Goal: Task Accomplishment & Management: Use online tool/utility

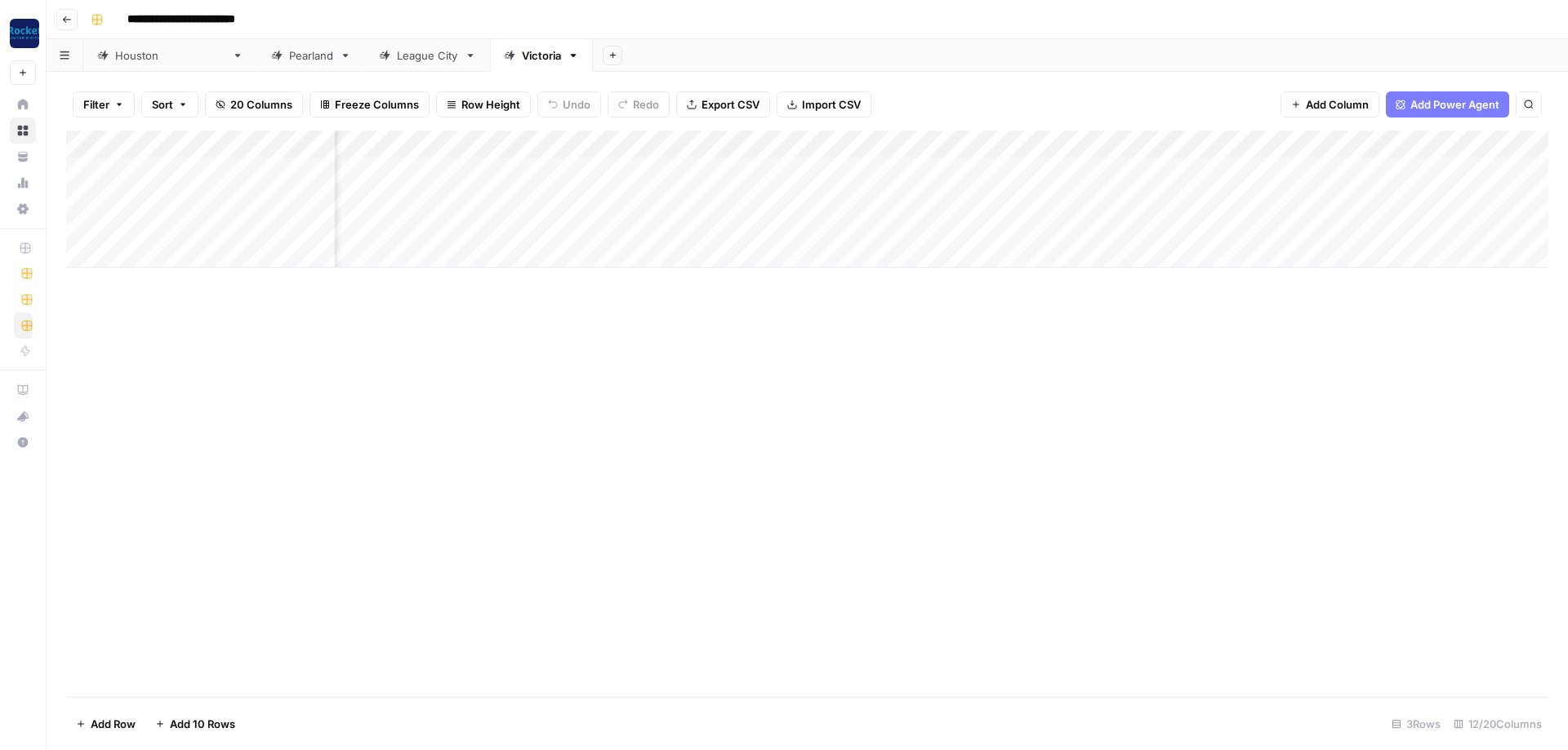
scroll to position [0, 440]
click at [134, 55] on div "[GEOGRAPHIC_DATA]" at bounding box center [170, 55] width 111 height 16
type input "**********"
click at [1005, 136] on div "Add Column" at bounding box center [807, 240] width 1482 height 220
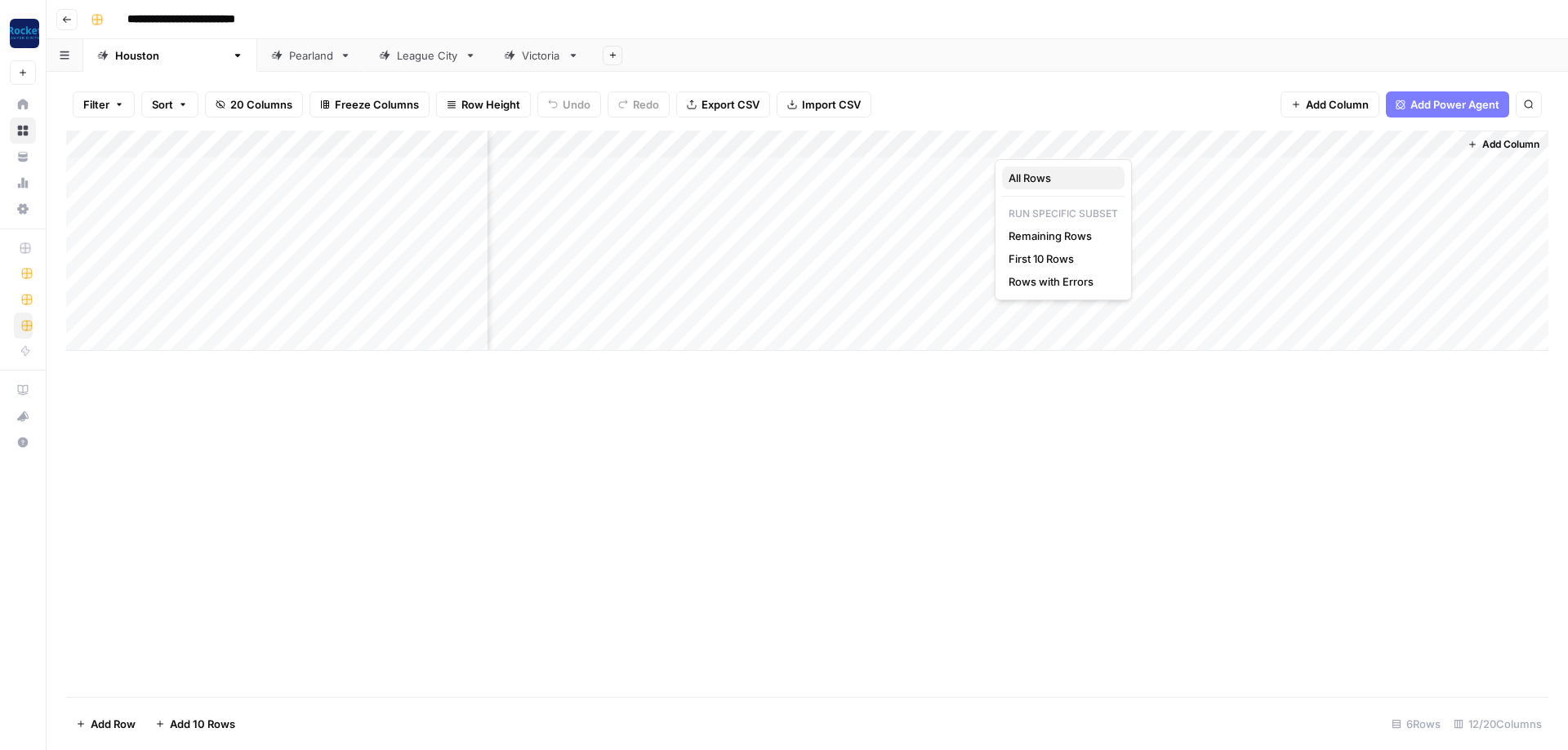
click at [1037, 184] on span "All Rows" at bounding box center [1060, 178] width 103 height 16
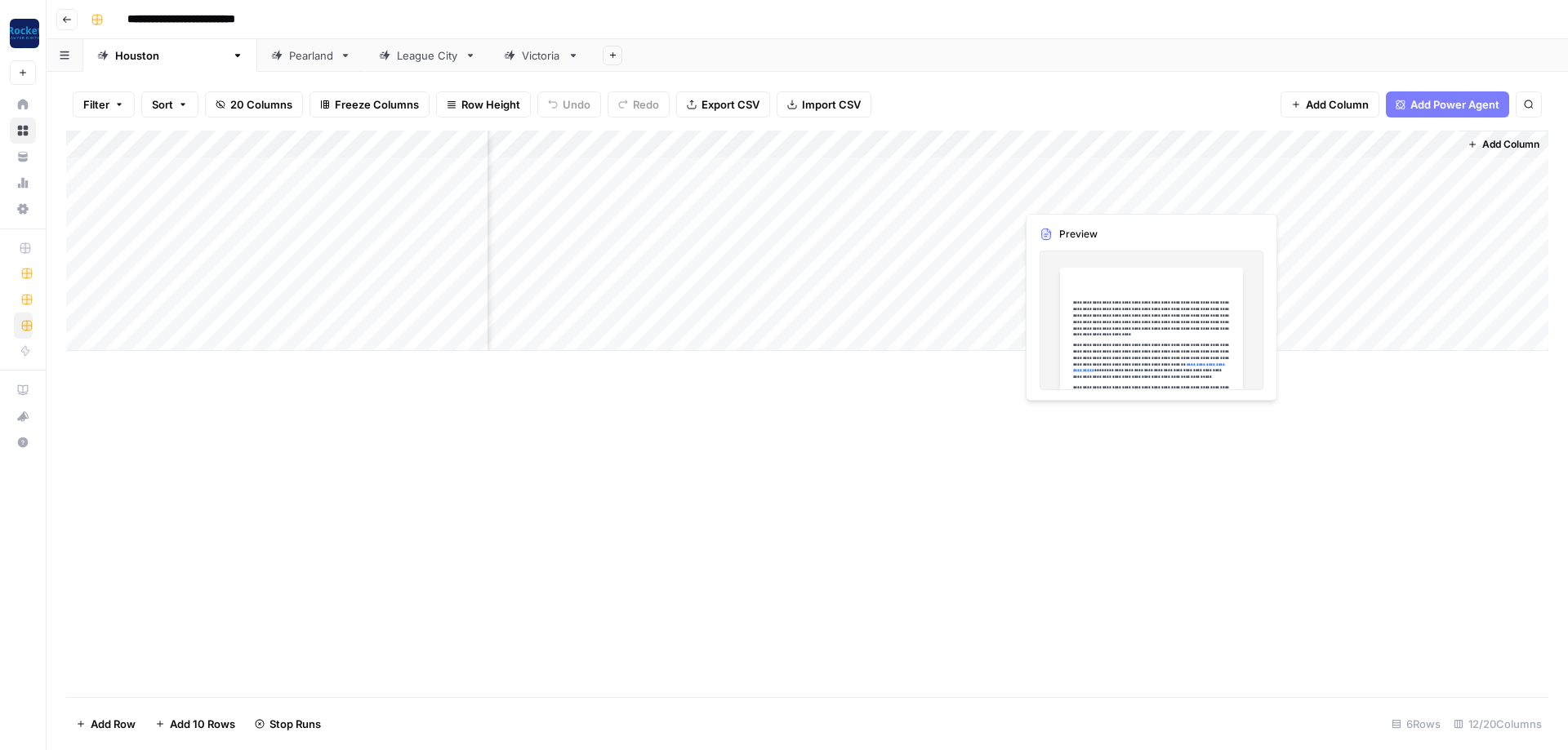
click at [289, 61] on div "Pearland" at bounding box center [311, 55] width 44 height 16
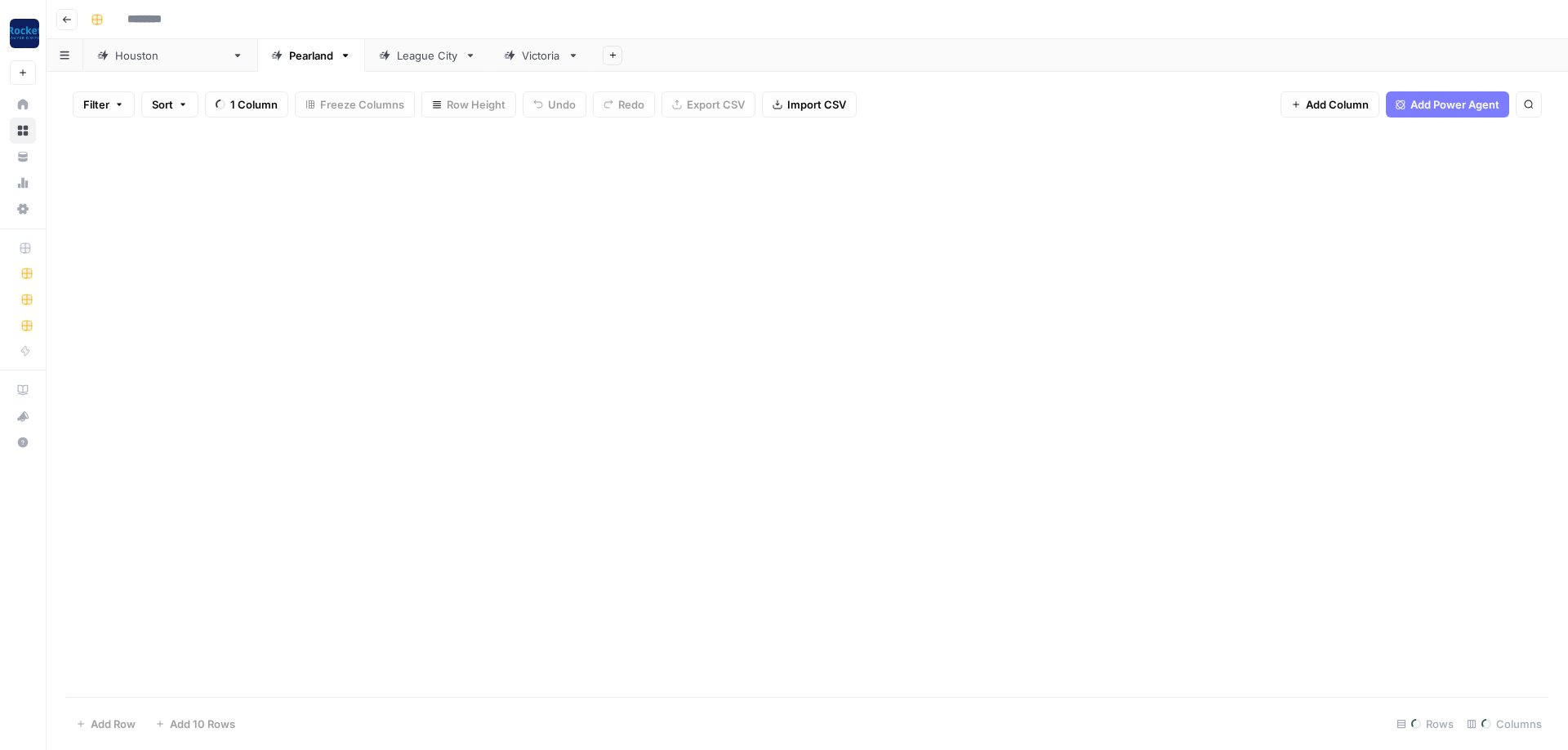
type input "**********"
click at [1133, 139] on div "Add Column" at bounding box center [807, 185] width 1482 height 110
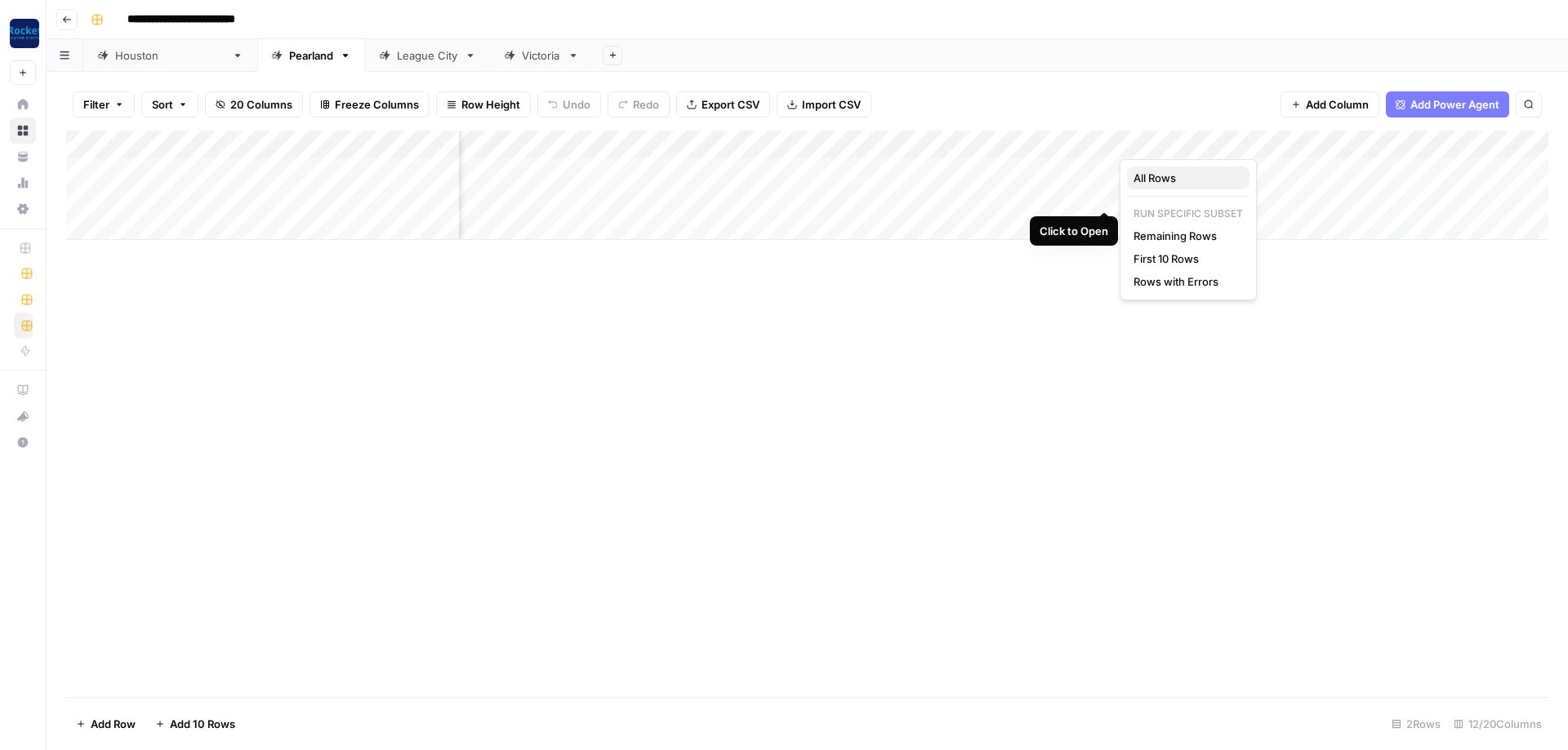
click at [1161, 176] on span "All Rows" at bounding box center [1184, 178] width 103 height 16
click at [397, 60] on div "League City" at bounding box center [427, 55] width 61 height 16
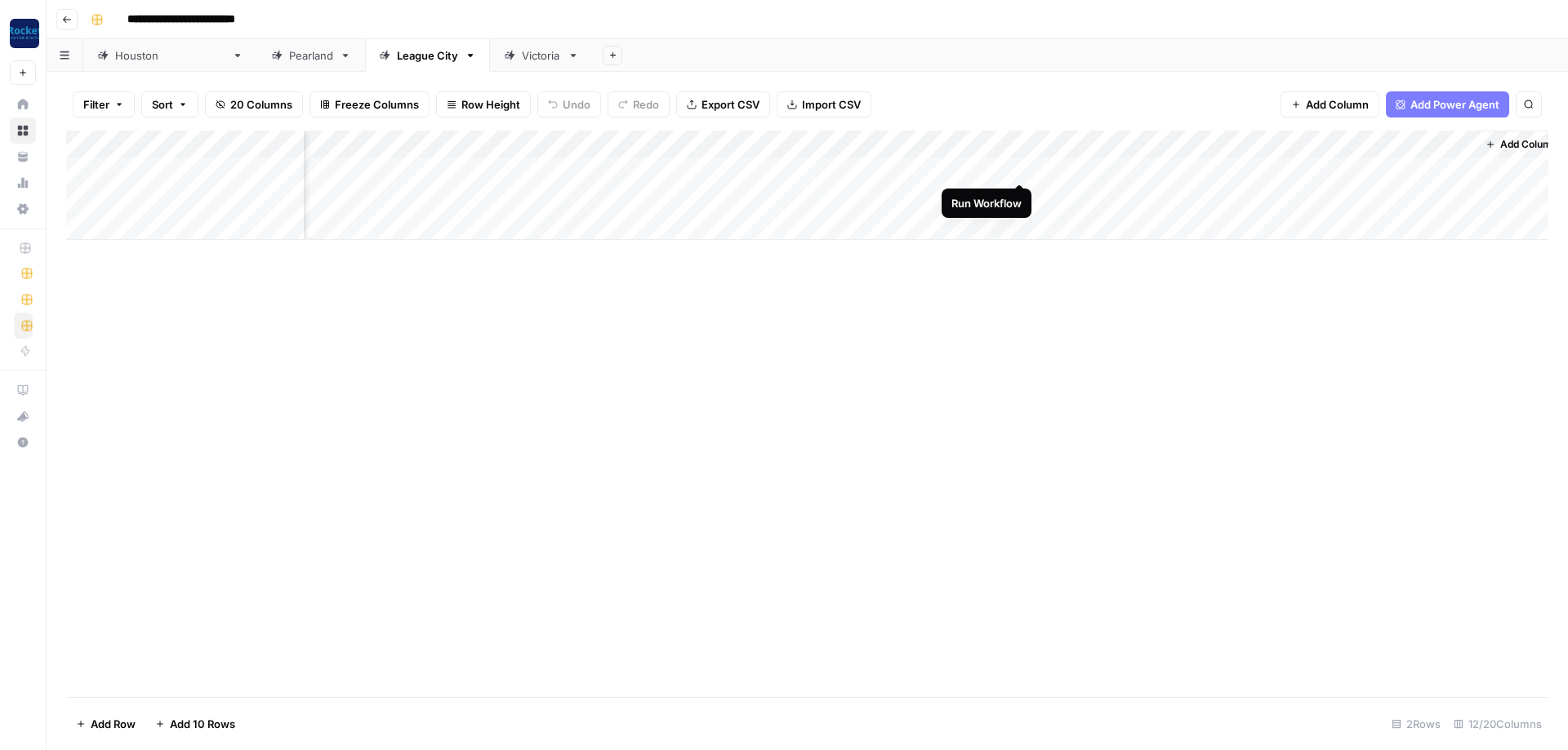
click at [1021, 165] on div "Add Column" at bounding box center [807, 185] width 1482 height 110
click at [1021, 195] on div "Add Column" at bounding box center [807, 185] width 1482 height 110
click at [522, 52] on div "Victoria" at bounding box center [541, 55] width 39 height 16
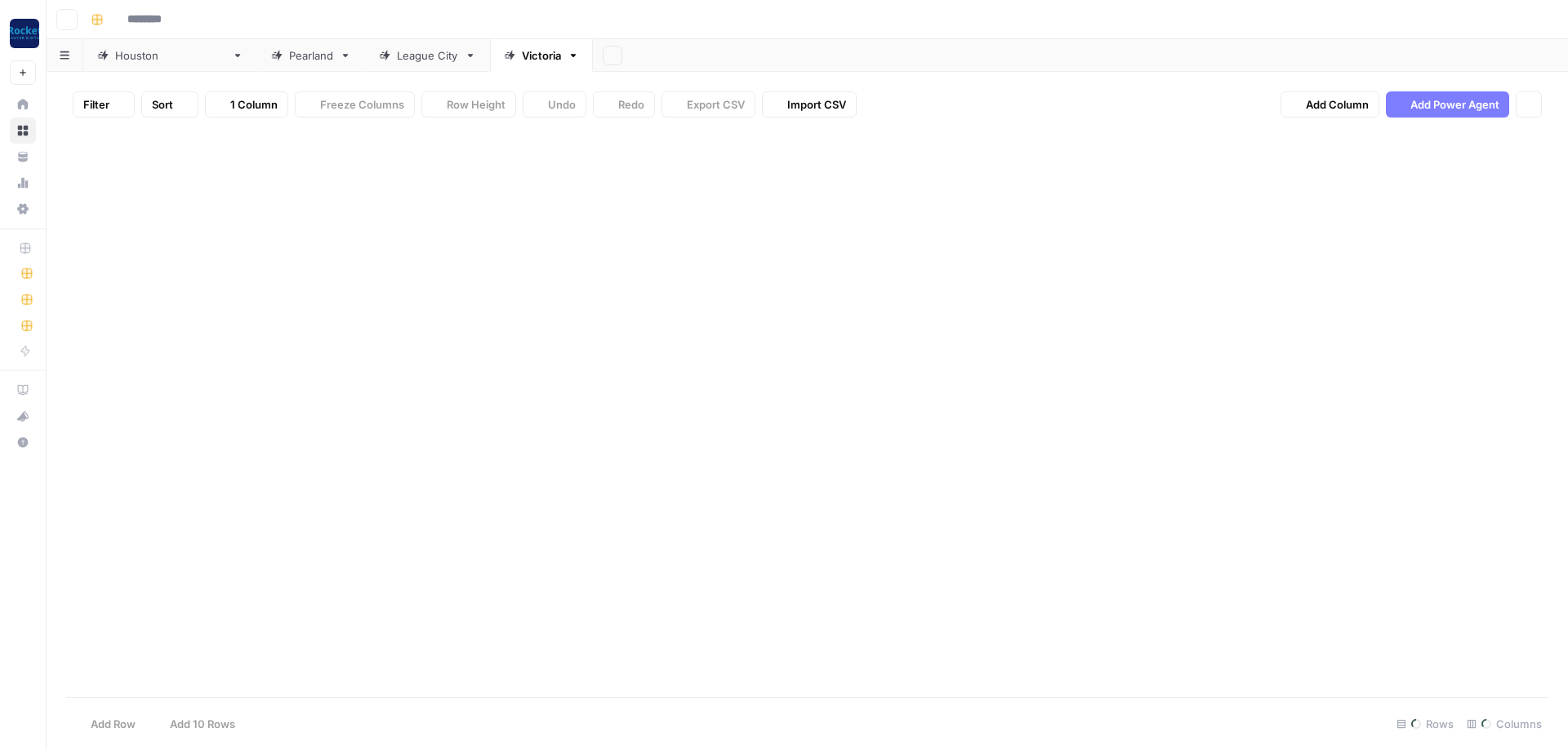
type input "**********"
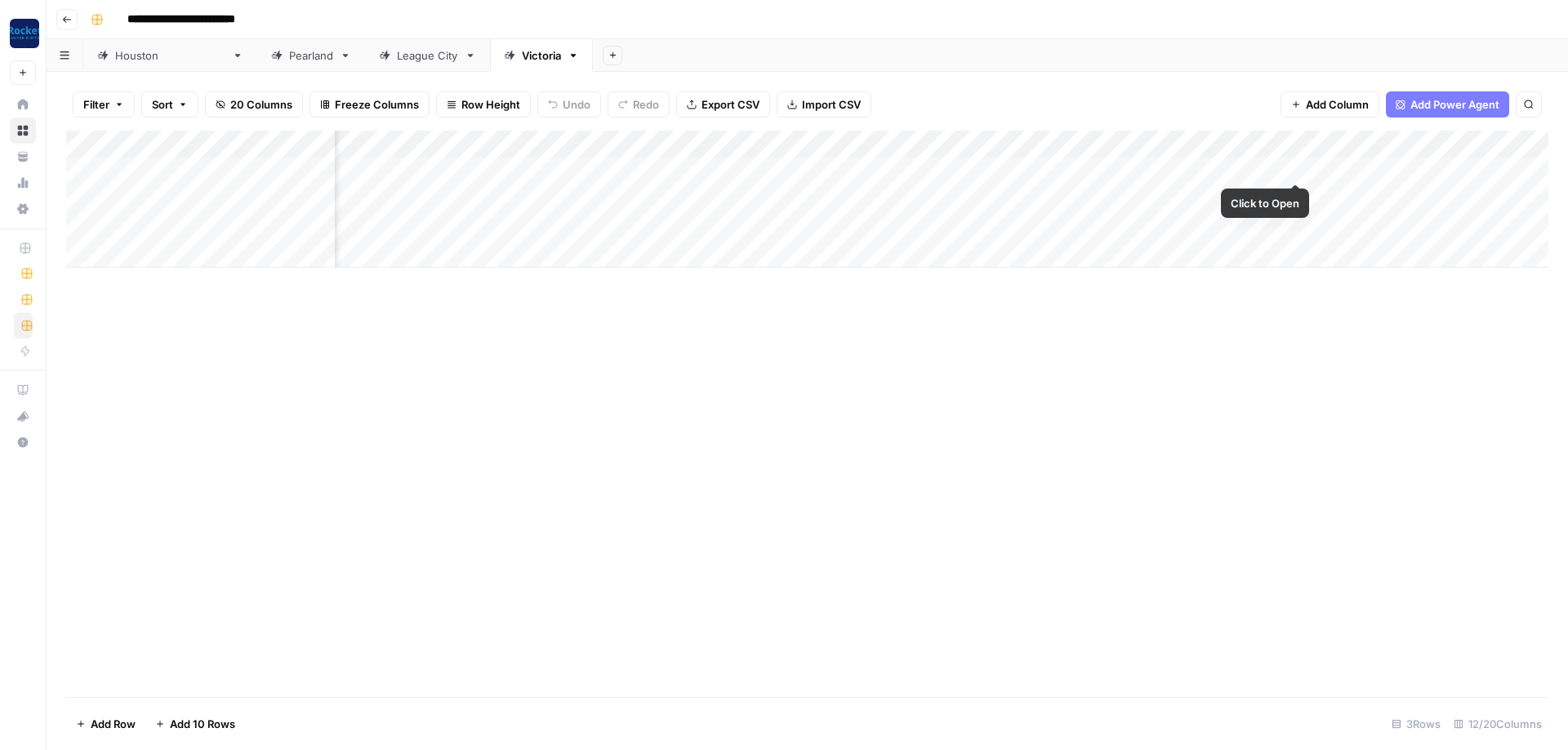
scroll to position [0, 343]
click at [1104, 141] on div "Add Column" at bounding box center [807, 198] width 1482 height 137
click at [1138, 181] on span "All Rows" at bounding box center [1158, 178] width 103 height 16
click at [397, 57] on div "League City" at bounding box center [427, 55] width 61 height 16
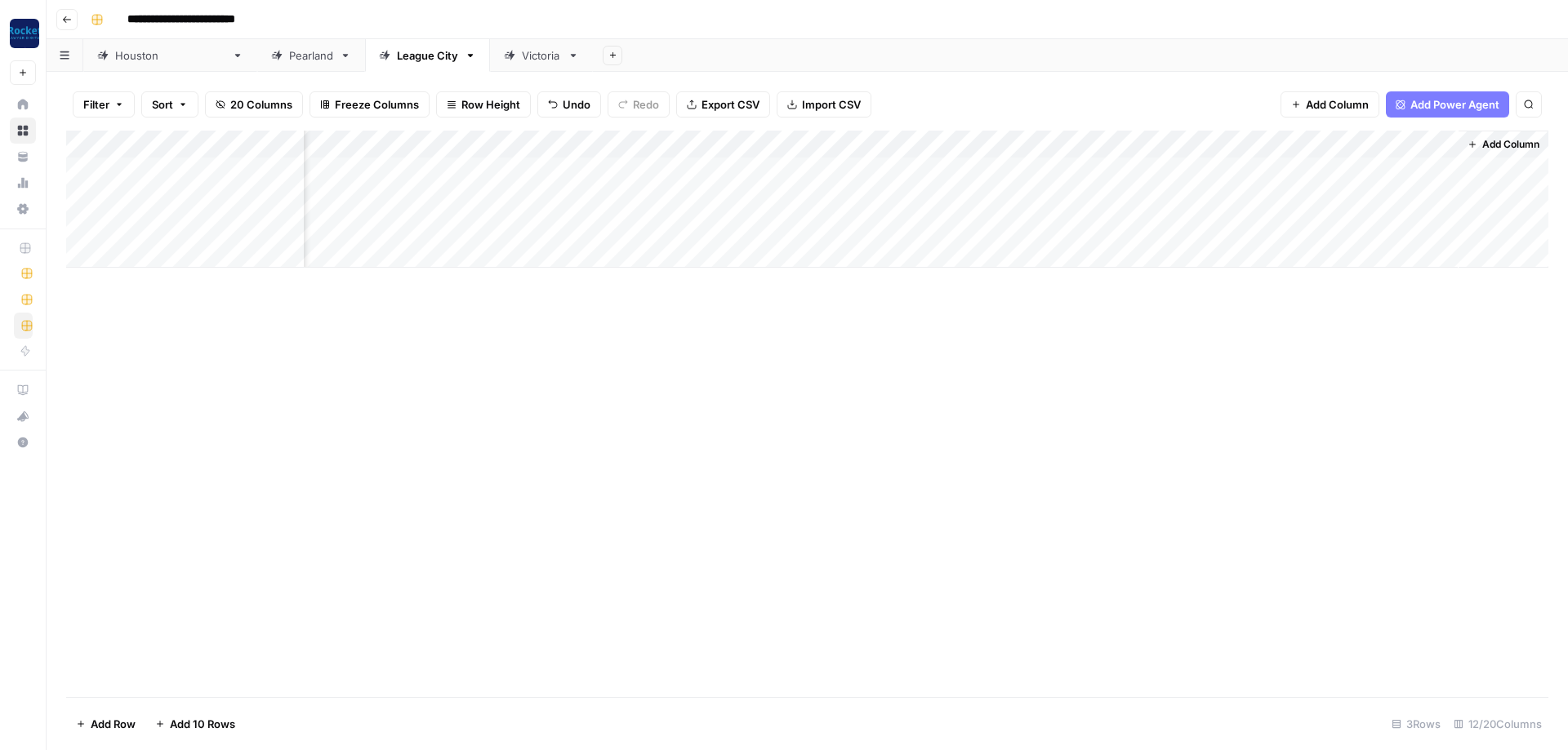
click at [388, 240] on div "Add Column" at bounding box center [807, 198] width 1482 height 137
click at [144, 54] on div "Houston" at bounding box center [170, 55] width 111 height 16
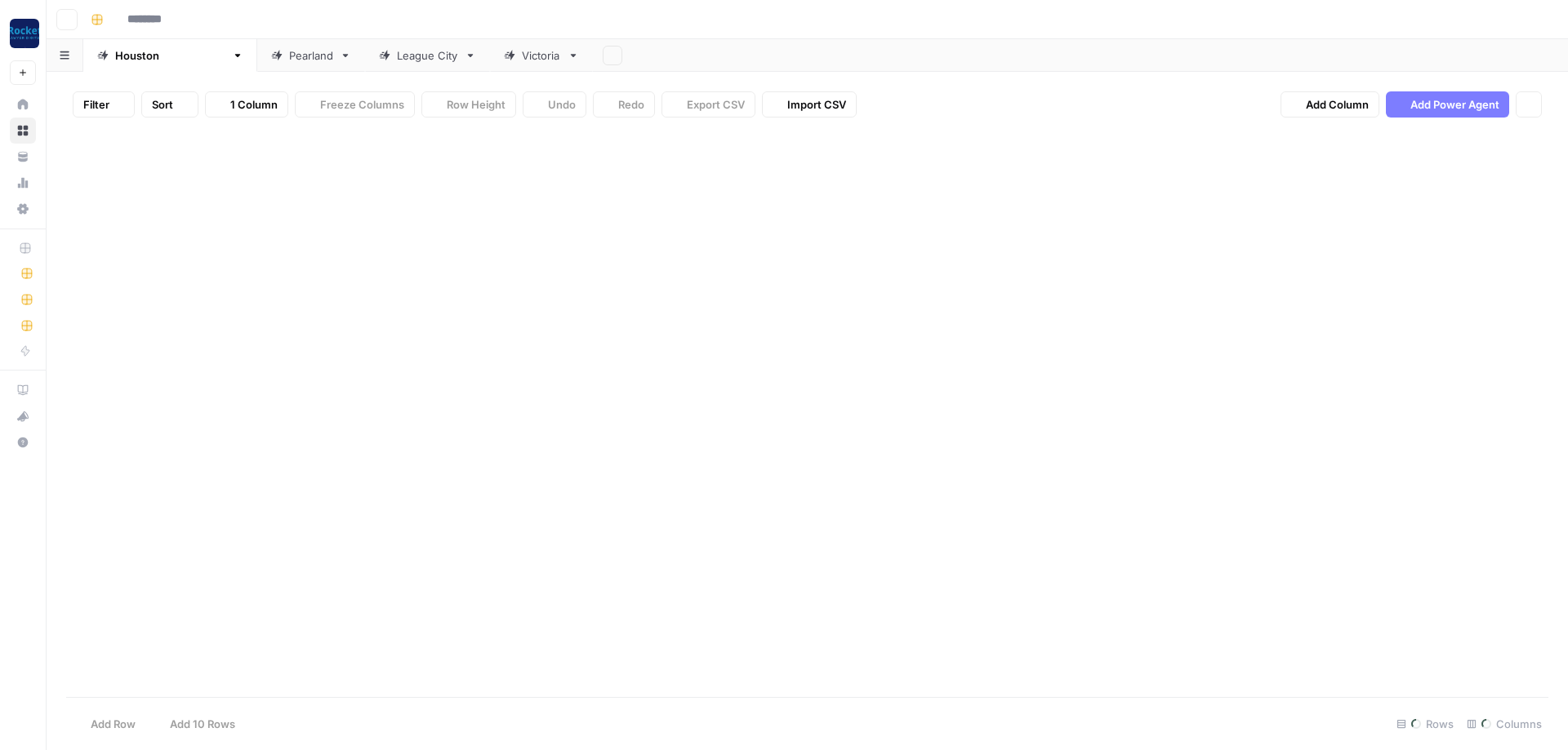
type input "**********"
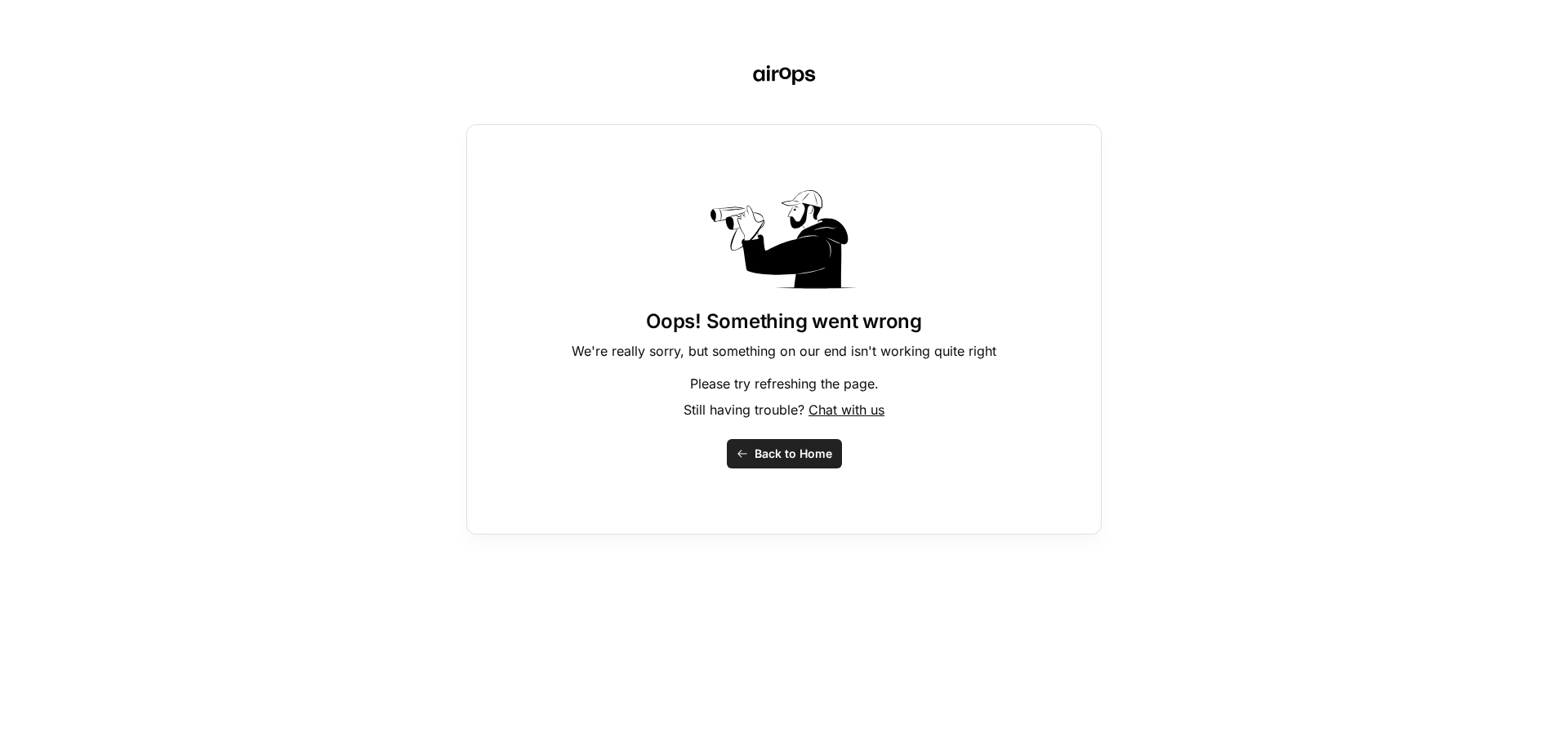
drag, startPoint x: 721, startPoint y: 342, endPoint x: 863, endPoint y: 363, distance: 143.5
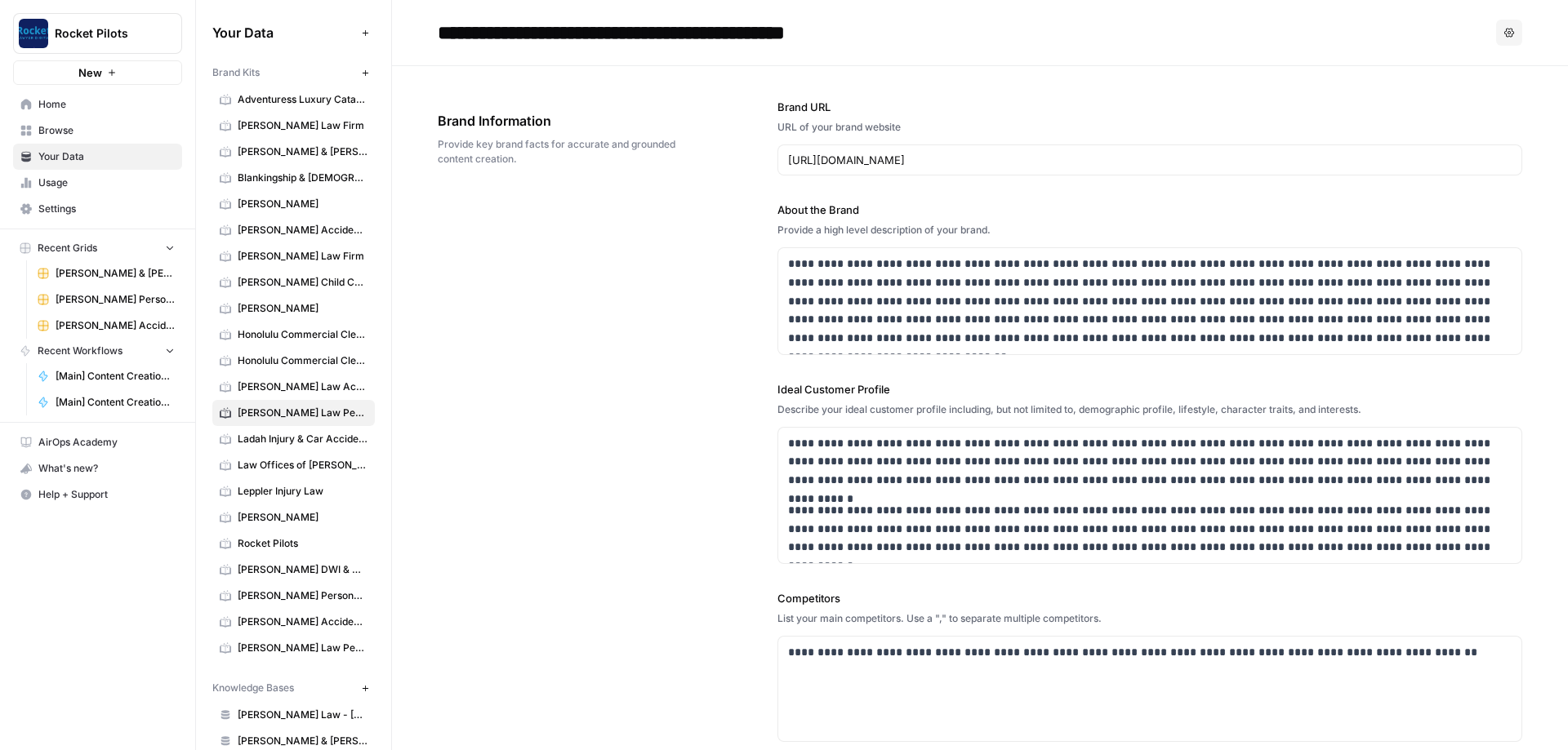
scroll to position [1273, 0]
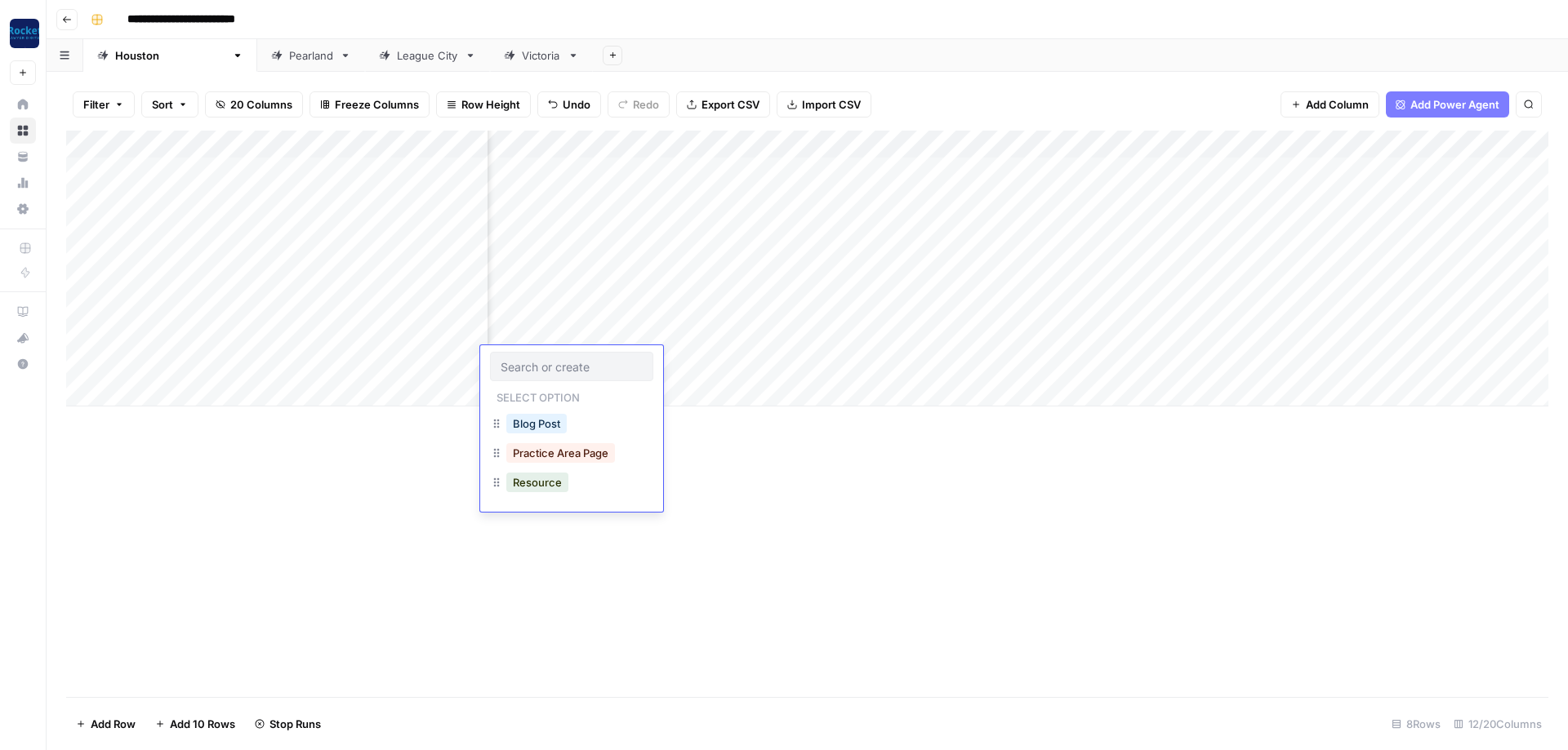
scroll to position [0, 494]
click at [1035, 462] on div "Add Column" at bounding box center [807, 414] width 1482 height 567
click at [289, 60] on div "Pearland" at bounding box center [311, 55] width 44 height 16
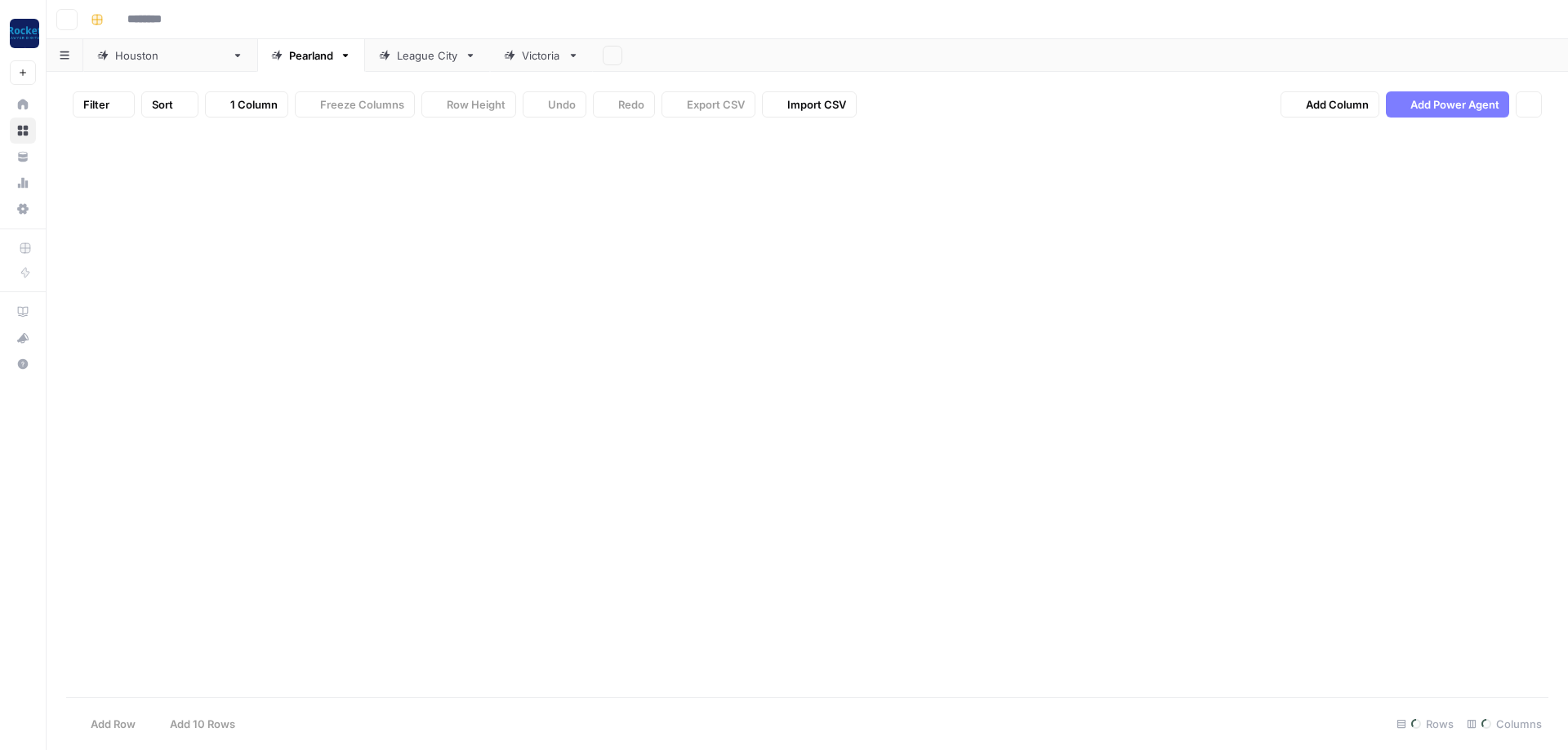
type input "**********"
click at [397, 61] on div "League City" at bounding box center [427, 55] width 61 height 16
click at [522, 55] on div "Victoria" at bounding box center [541, 55] width 39 height 16
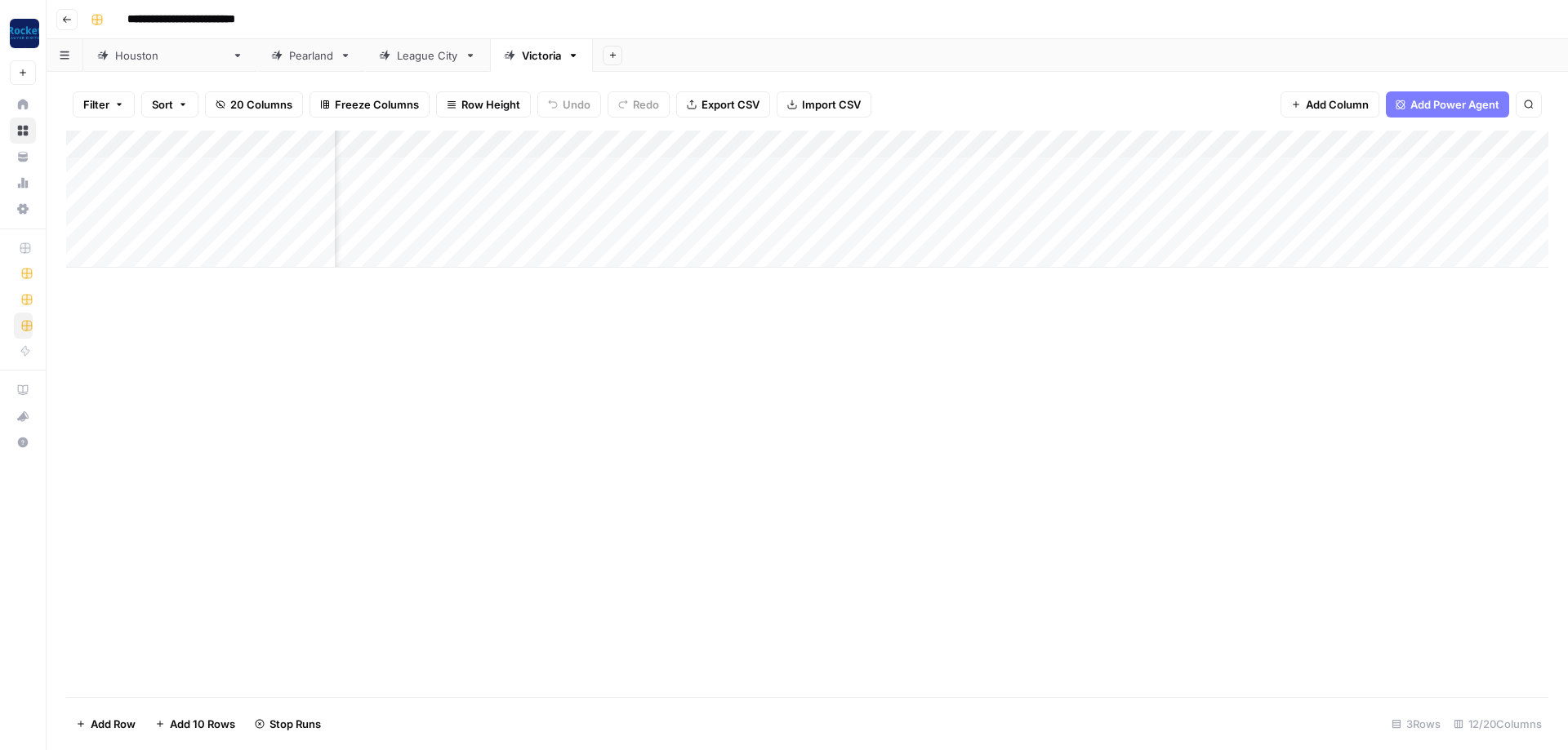
scroll to position [0, 392]
click at [145, 51] on div "Houston" at bounding box center [170, 55] width 111 height 16
type input "**********"
click at [83, 333] on div "Add Column" at bounding box center [807, 268] width 1482 height 276
click at [82, 362] on div "Add Column" at bounding box center [807, 268] width 1482 height 276
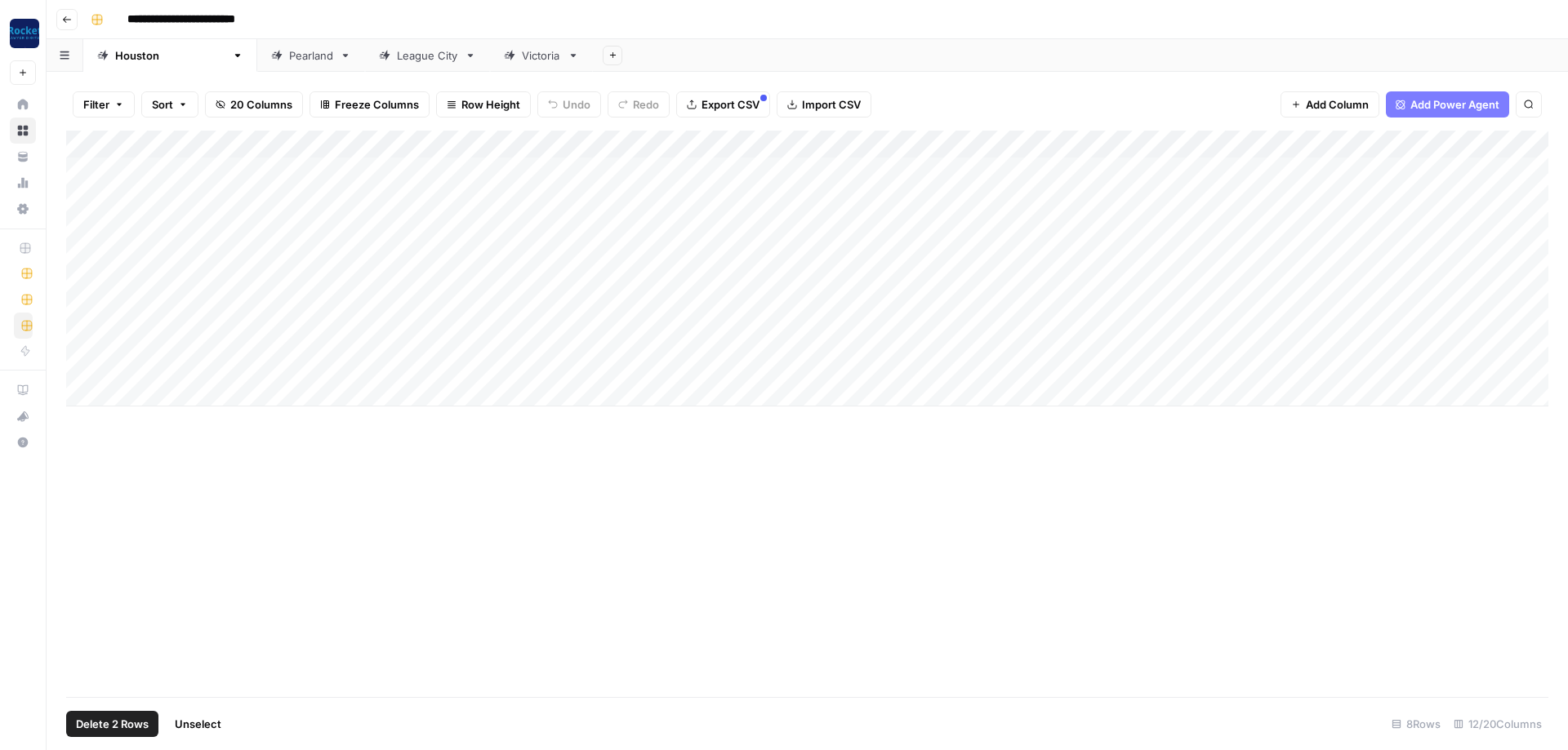
click at [129, 722] on span "Delete 2 Rows" at bounding box center [112, 724] width 73 height 16
click at [747, 182] on button "Delete" at bounding box center [726, 188] width 55 height 29
click at [453, 506] on div "Add Column" at bounding box center [807, 414] width 1482 height 567
drag, startPoint x: 1219, startPoint y: 504, endPoint x: 1197, endPoint y: 493, distance: 24.6
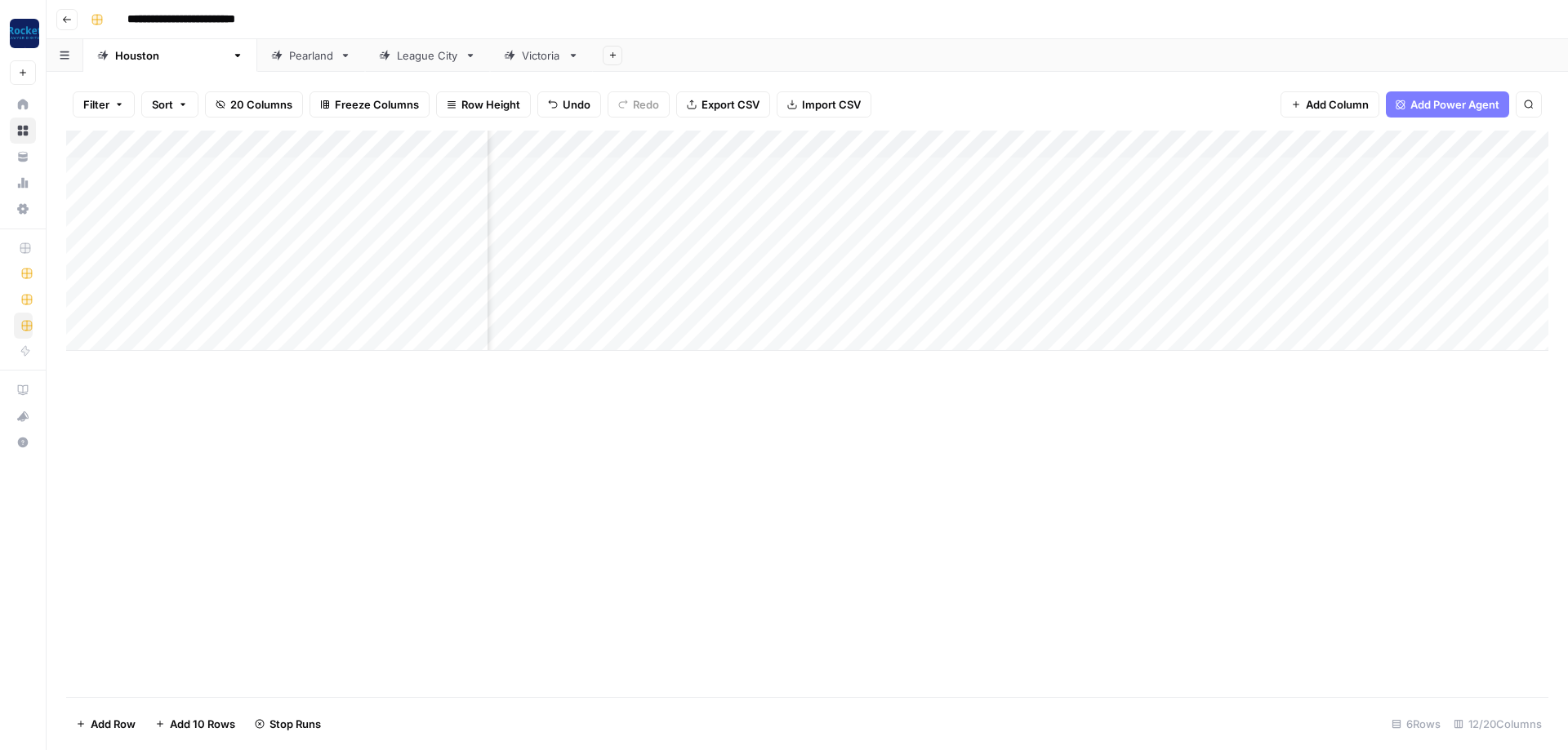
click at [1218, 504] on div "Add Column" at bounding box center [807, 414] width 1482 height 567
click at [289, 62] on div "Pearland" at bounding box center [311, 55] width 44 height 16
click at [397, 57] on div "League City" at bounding box center [427, 55] width 61 height 16
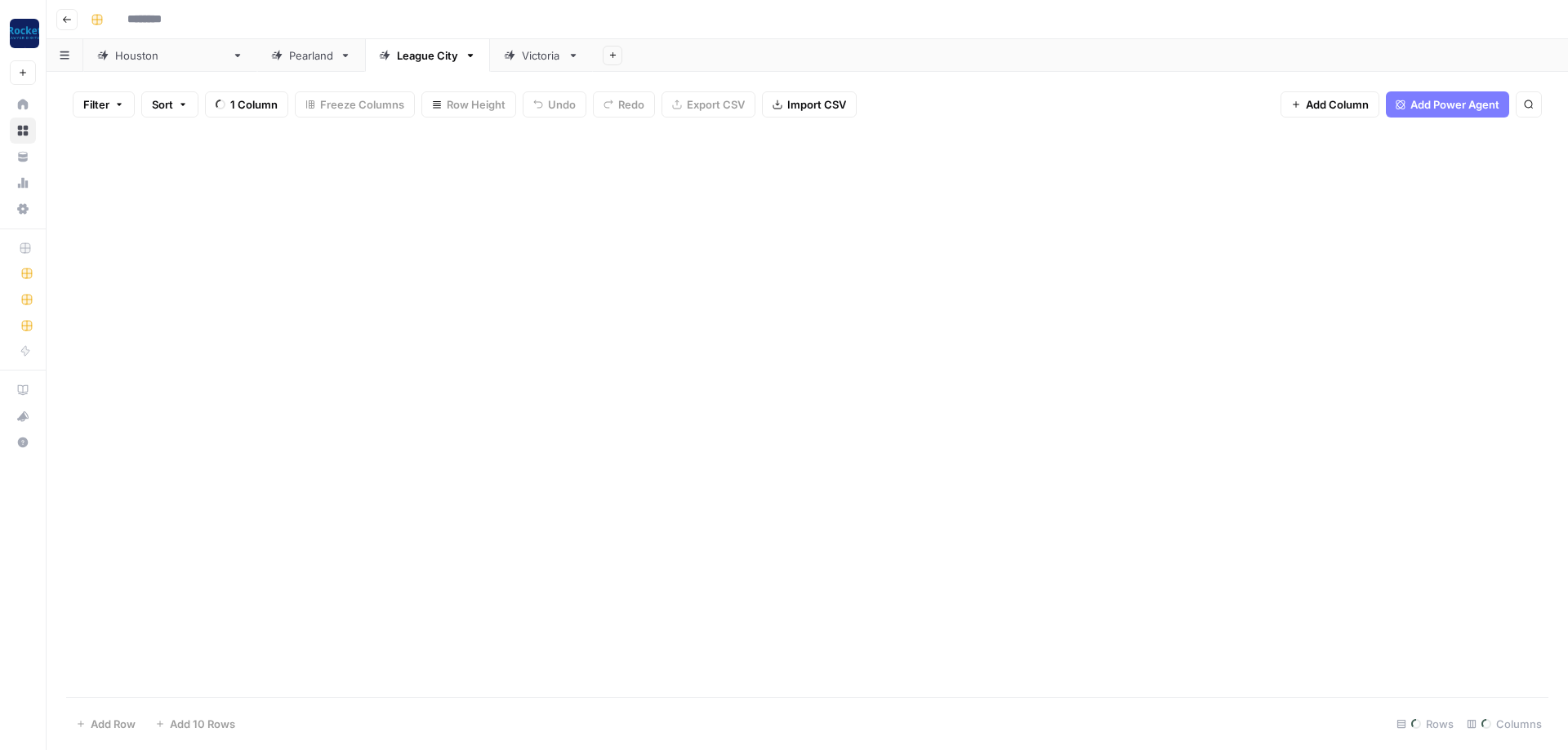
type input "**********"
click at [522, 57] on div "Victoria" at bounding box center [541, 55] width 39 height 16
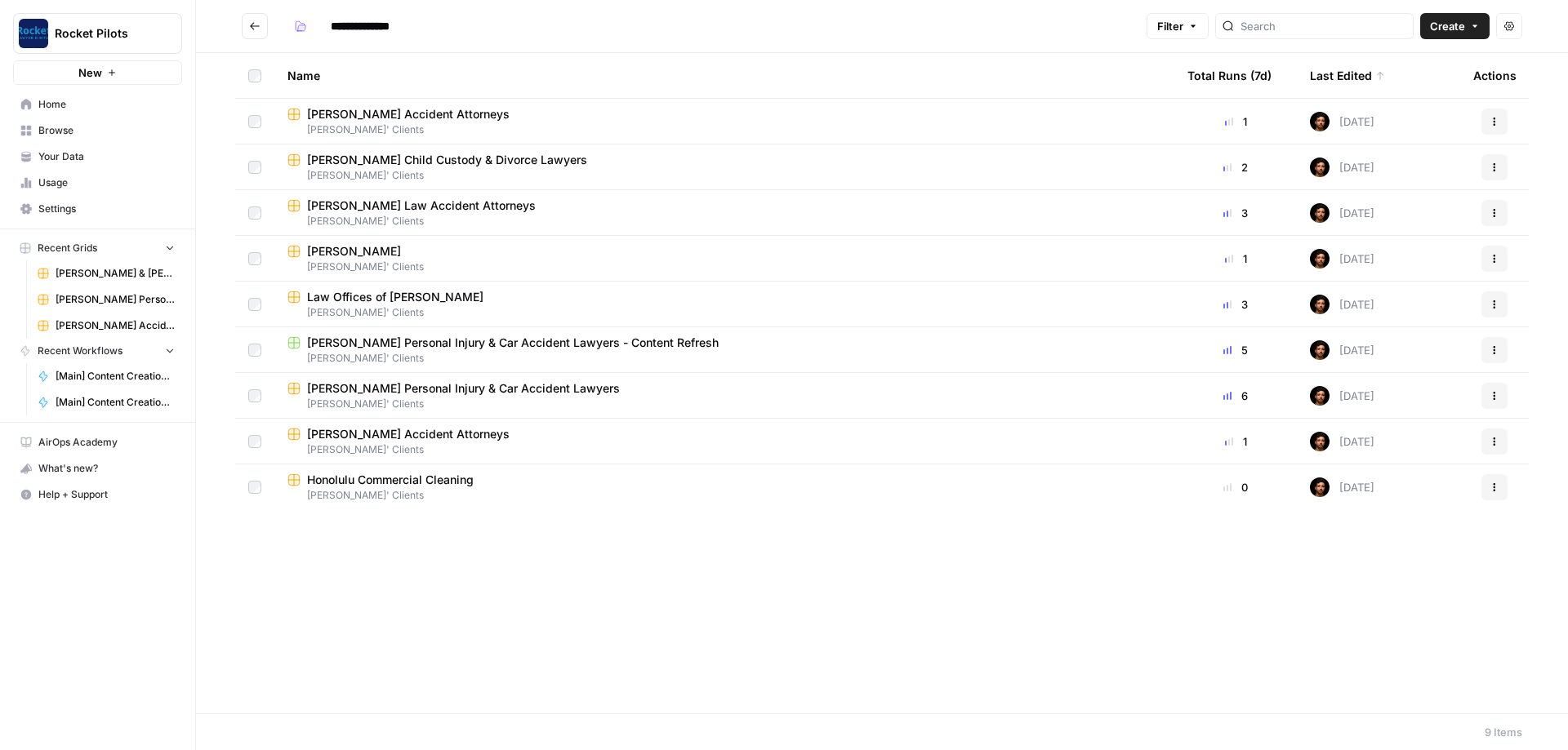
click at [372, 390] on span "[PERSON_NAME] Personal Injury & Car Accident Lawyers" at bounding box center [463, 388] width 313 height 16
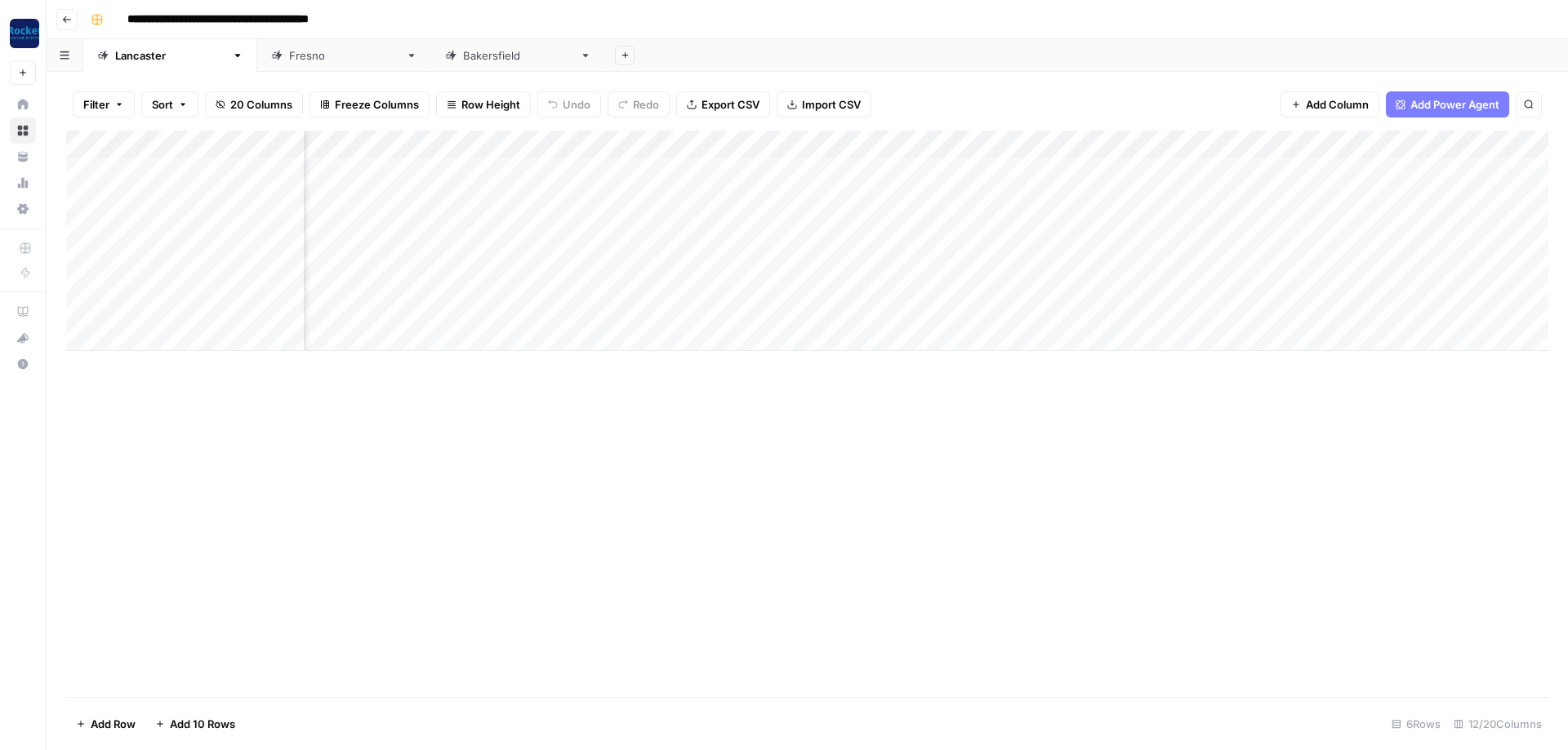
scroll to position [0, 343]
click at [1088, 171] on div "Add Column" at bounding box center [807, 240] width 1482 height 220
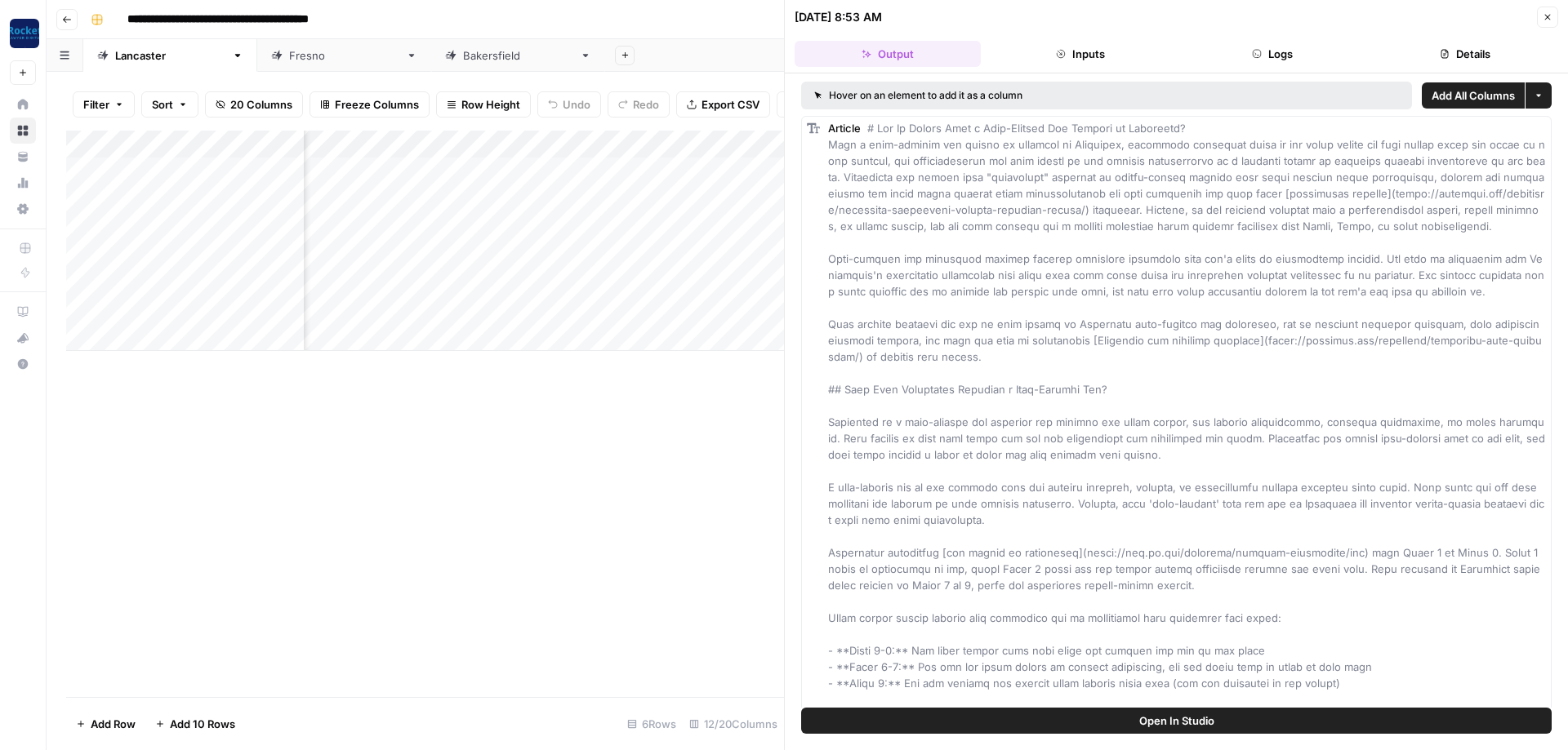
click at [1542, 15] on icon "button" at bounding box center [1547, 17] width 9 height 9
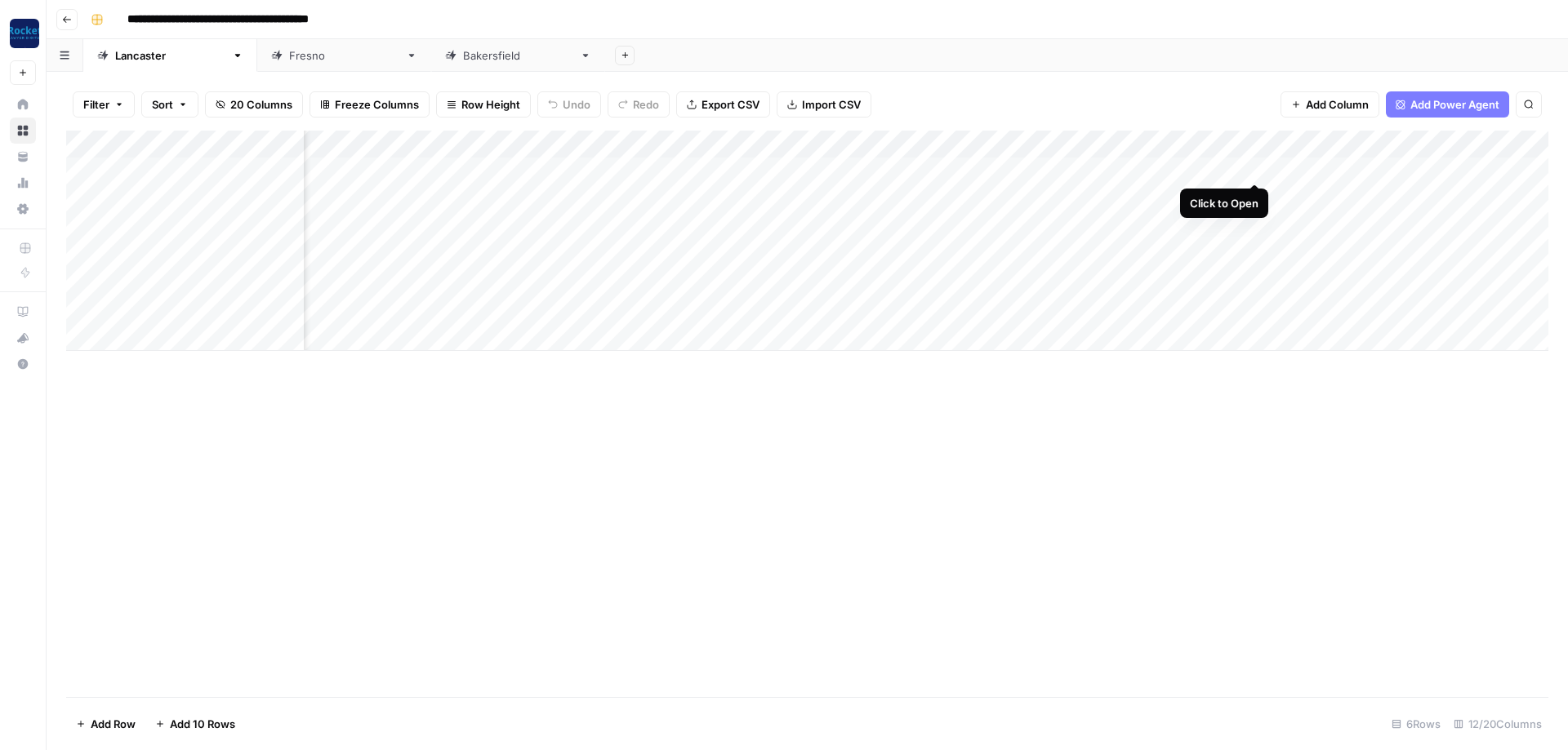
click at [1257, 165] on div "Add Column" at bounding box center [807, 240] width 1482 height 220
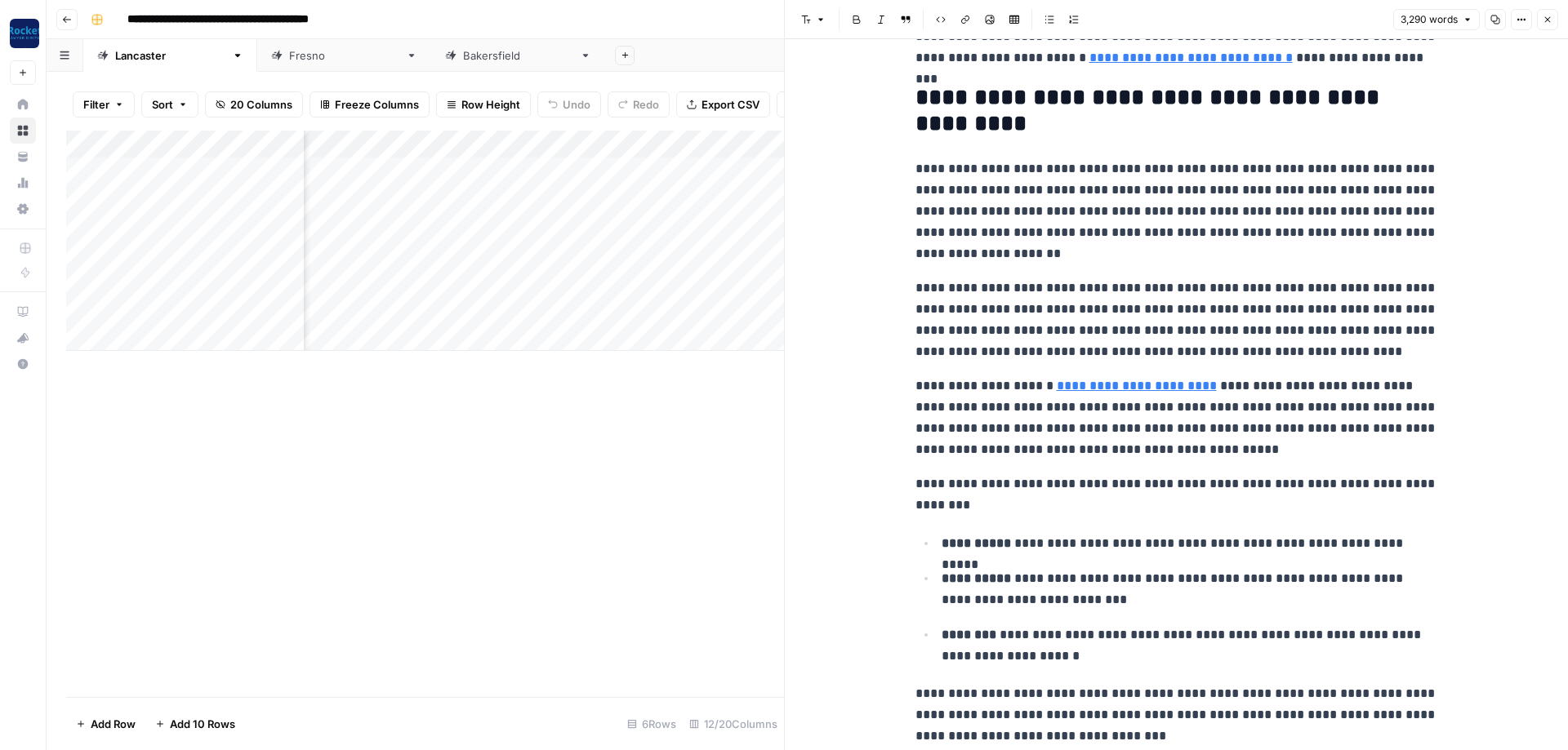
scroll to position [588, 0]
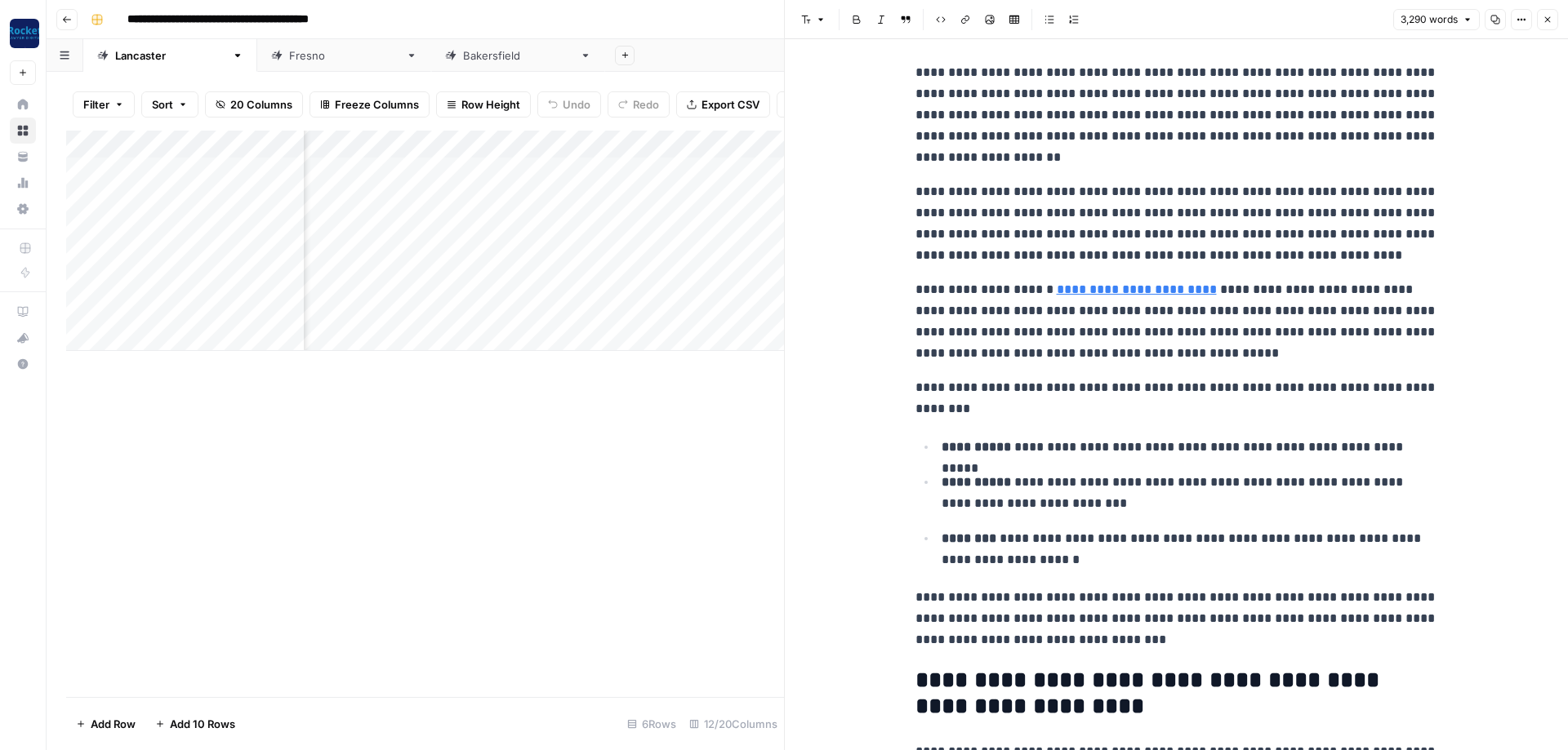
click at [667, 522] on div "Add Column" at bounding box center [424, 414] width 717 height 567
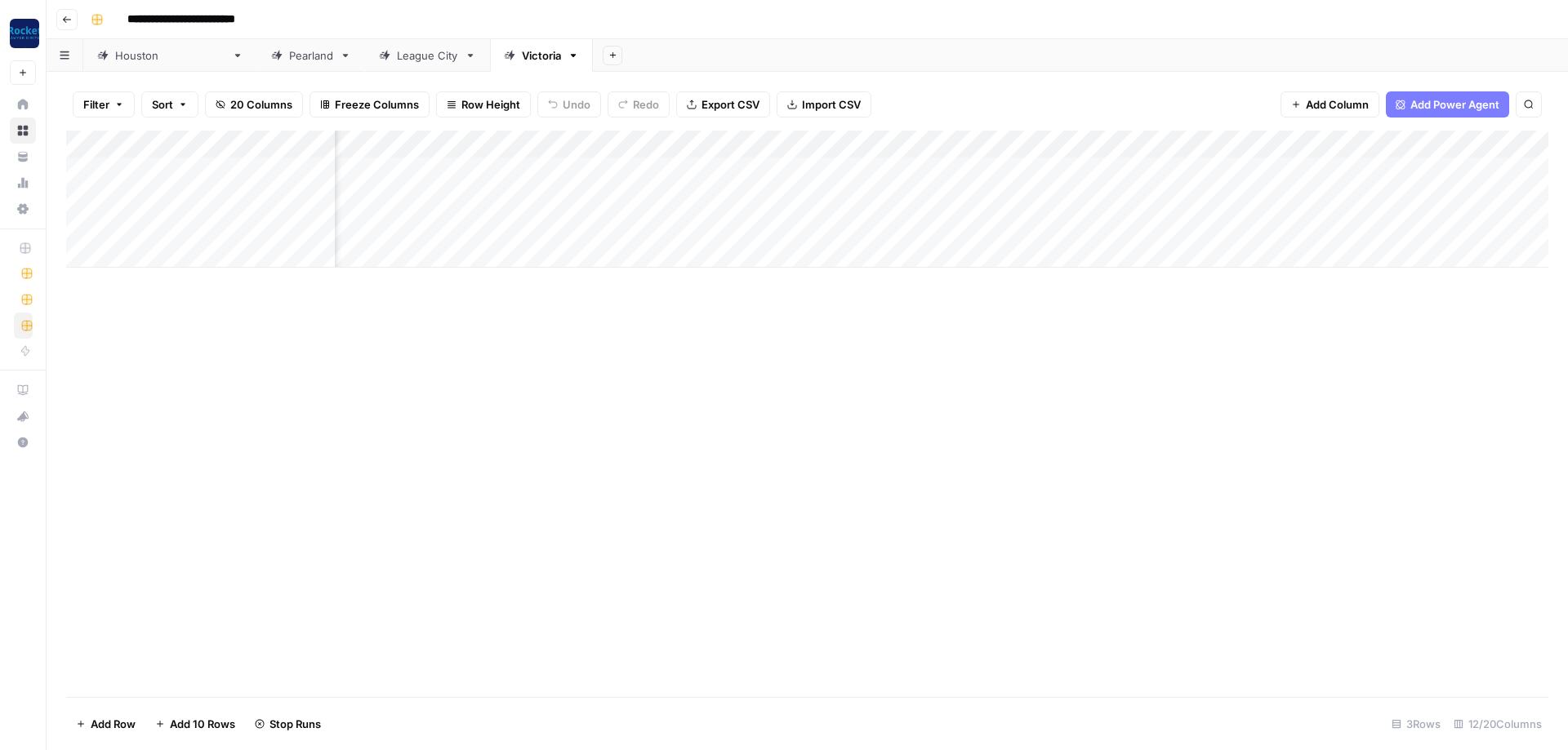
scroll to position [0, 343]
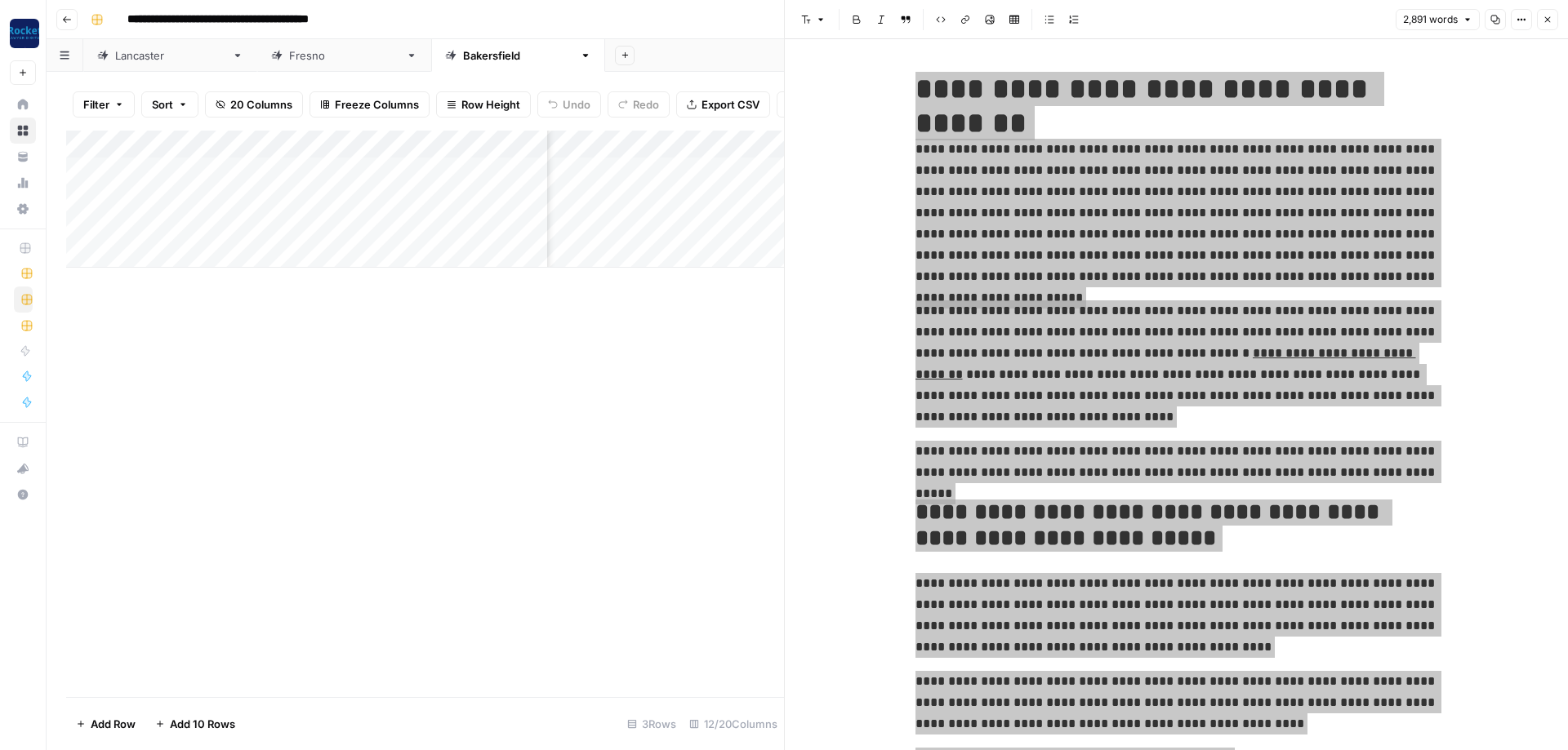
scroll to position [0, 634]
